Goal: Task Accomplishment & Management: Manage account settings

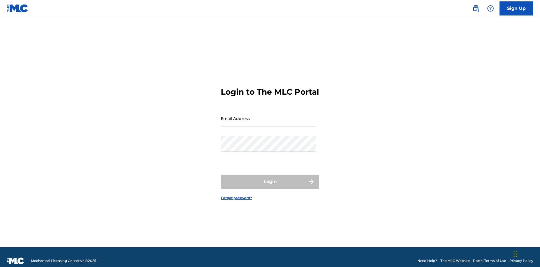
scroll to position [7, 0]
click at [268, 116] on input "Email Address" at bounding box center [268, 118] width 95 height 16
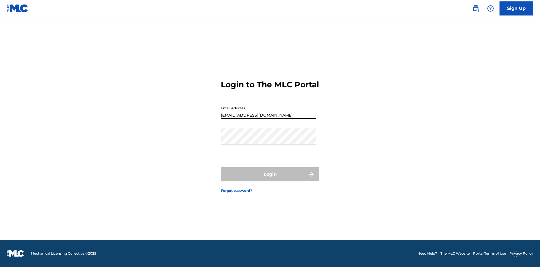
type input "XenaSongwriter@gmail.com"
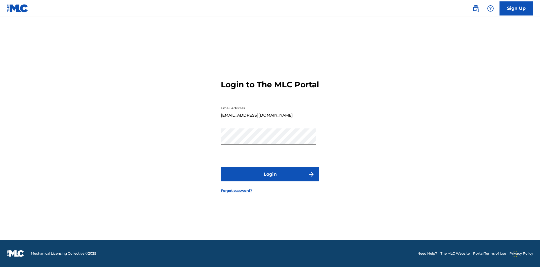
click at [270, 179] on button "Login" at bounding box center [270, 174] width 98 height 14
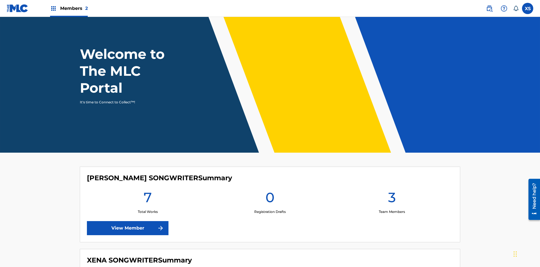
click at [69, 8] on span "Members 2" at bounding box center [74, 8] width 28 height 6
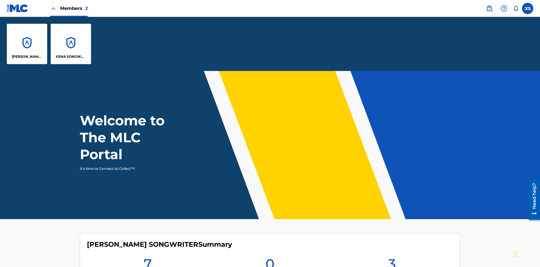
click at [71, 57] on p "XENA SONGWRITER" at bounding box center [71, 56] width 31 height 5
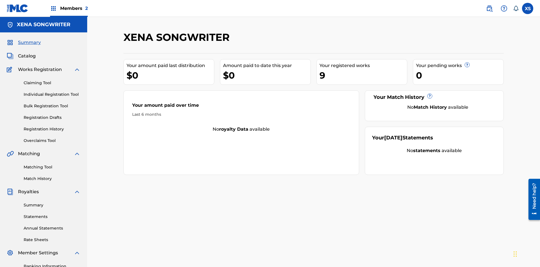
click at [27, 53] on span "Catalog" at bounding box center [27, 56] width 18 height 7
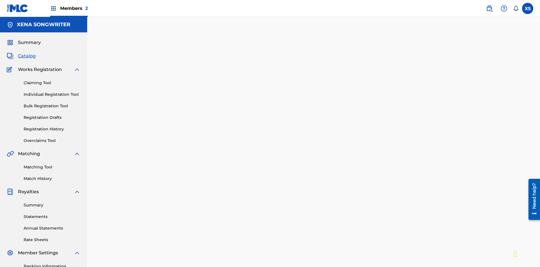
click at [528, 8] on label at bounding box center [527, 8] width 11 height 11
click at [528, 8] on input "XS Xena Songwriter xenasongwriter@gmail.com Notification Preferences Profile Lo…" at bounding box center [528, 8] width 0 height 0
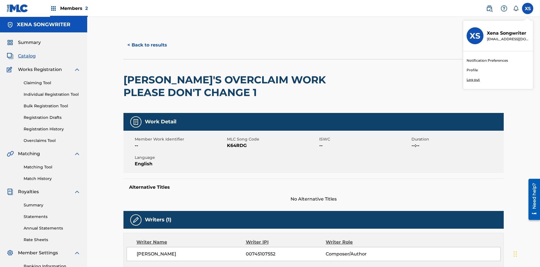
click at [473, 80] on p "Log out" at bounding box center [473, 79] width 13 height 5
click at [528, 8] on input "XS Xena Songwriter xenasongwriter@gmail.com Notification Preferences Profile Lo…" at bounding box center [528, 8] width 0 height 0
click at [473, 80] on p "Log out" at bounding box center [473, 79] width 13 height 5
click at [528, 8] on input "w3 wdSqmQllmI 3RwkrOP8zh cleosongwriter@gmail.com Notification Preferences Prof…" at bounding box center [528, 8] width 0 height 0
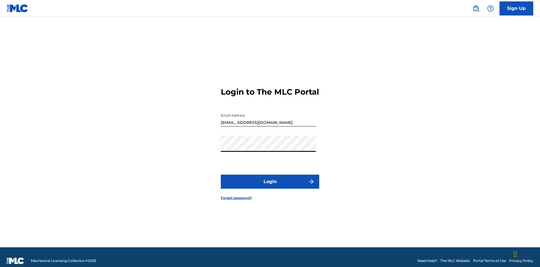
click at [270, 179] on button "Login" at bounding box center [270, 181] width 98 height 14
